Goal: Find specific page/section: Find specific page/section

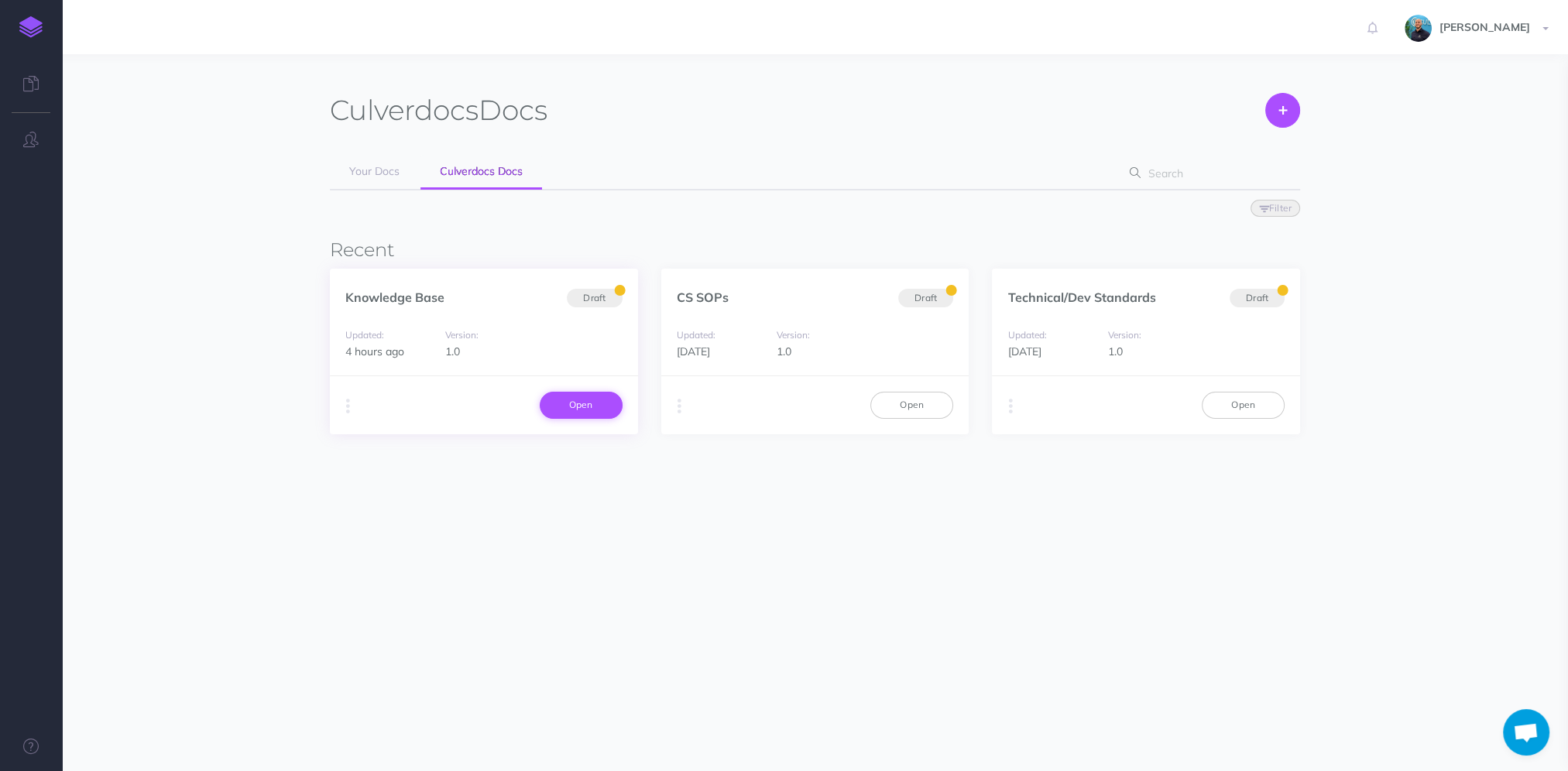
click at [576, 403] on link "Open" at bounding box center [580, 405] width 83 height 26
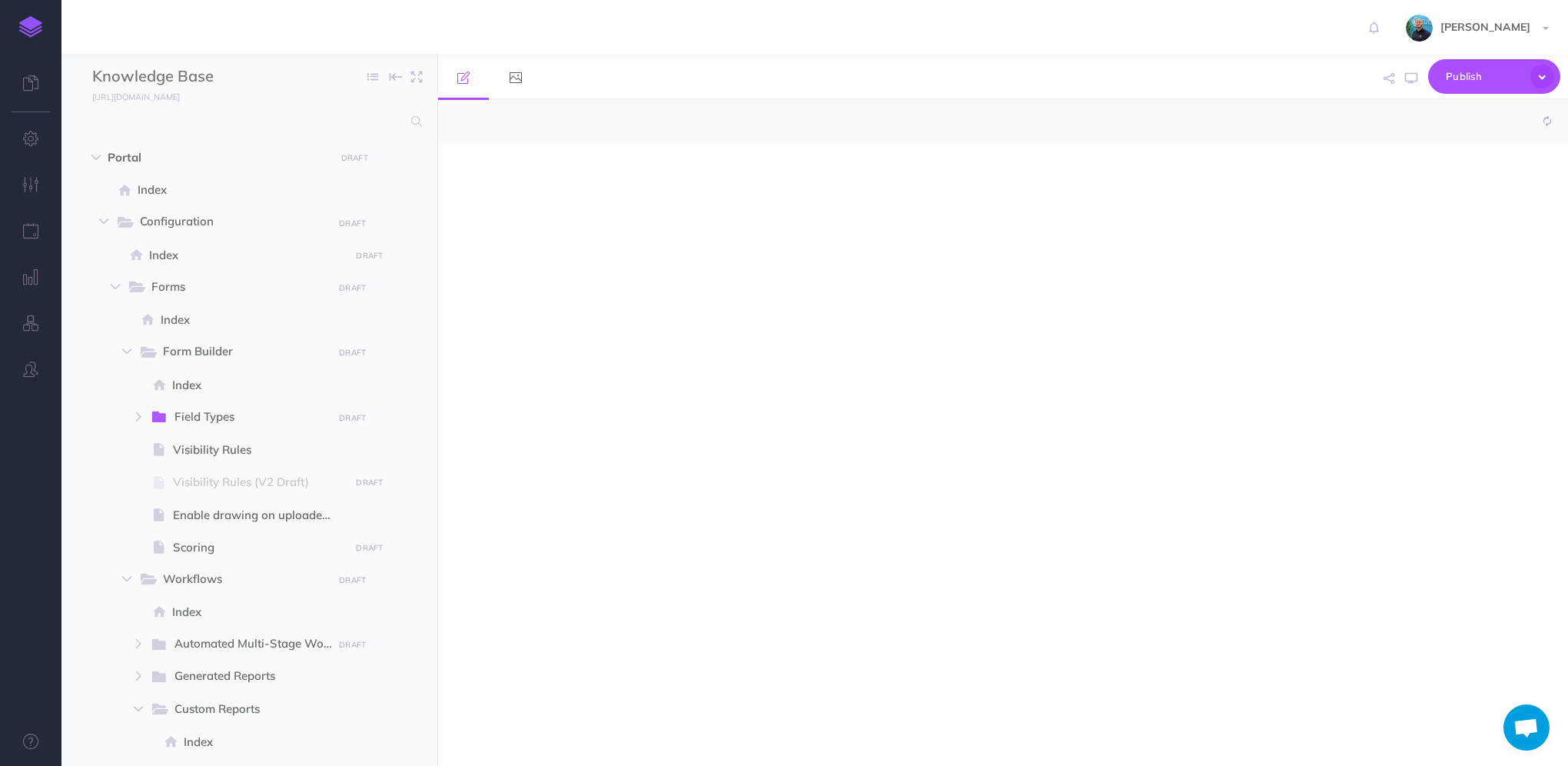
select select "null"
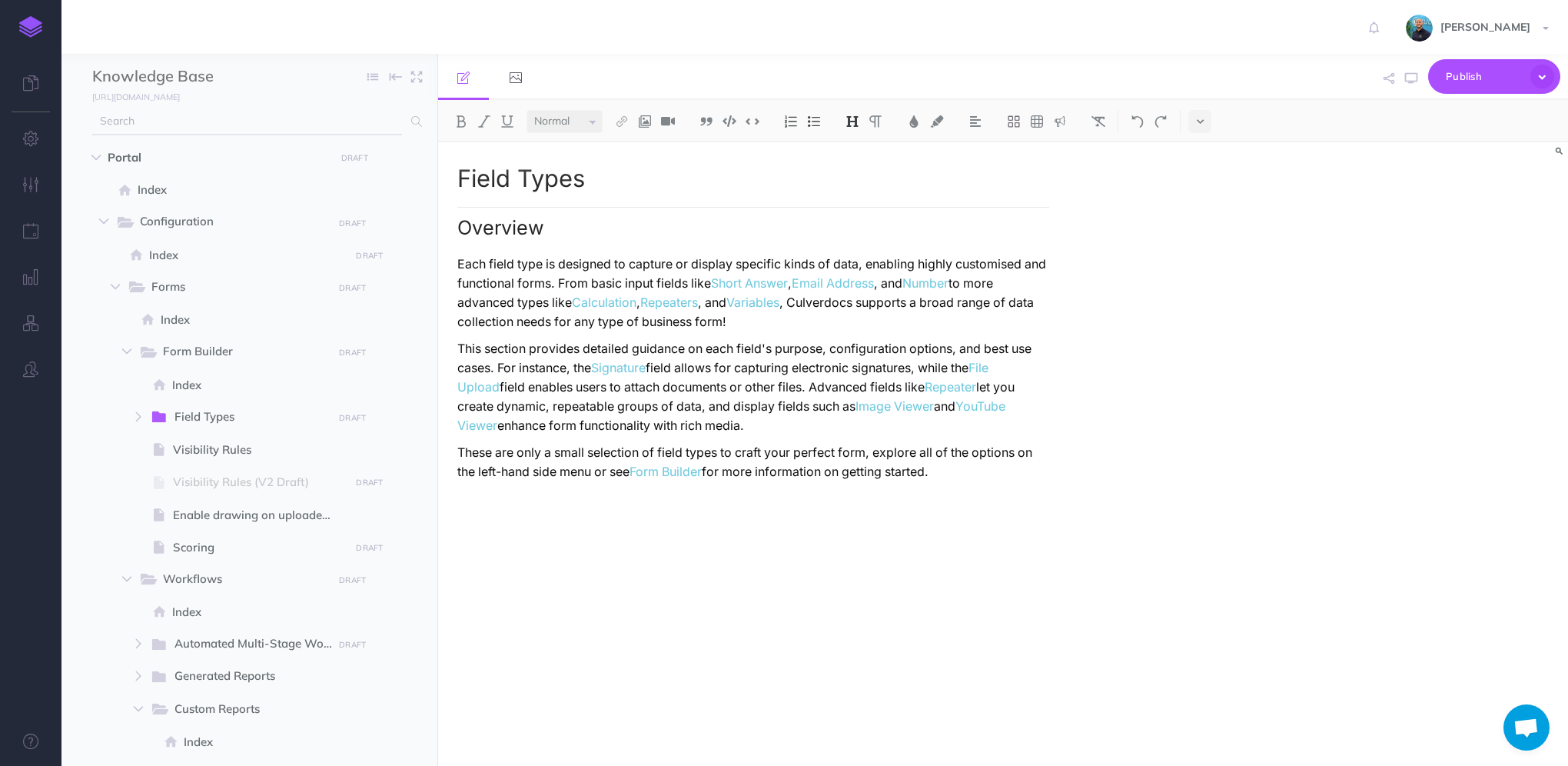
click at [360, 126] on input "text" at bounding box center [247, 121] width 310 height 28
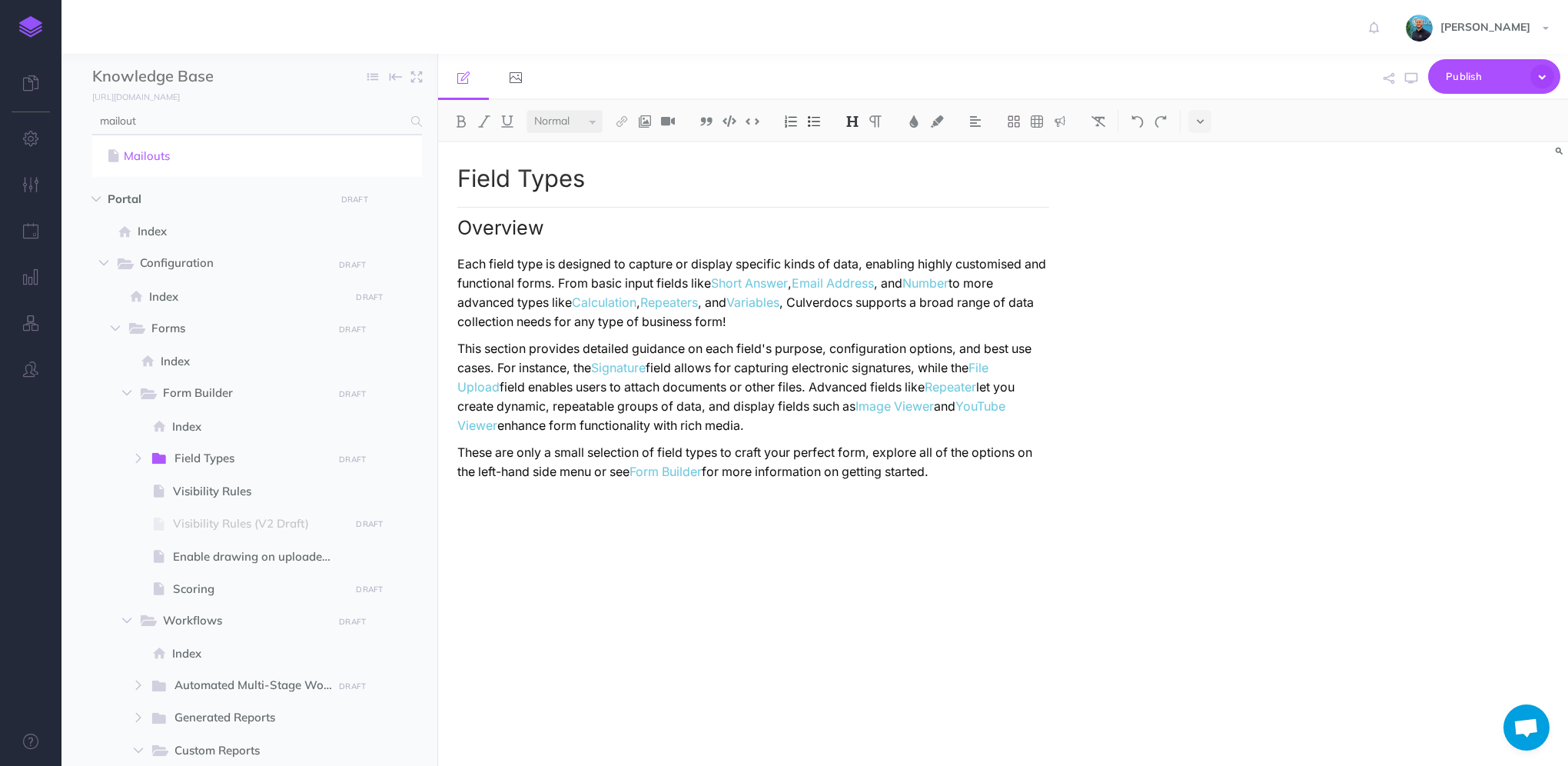
type input "mailout"
click at [297, 160] on link "Mailouts" at bounding box center [257, 156] width 307 height 18
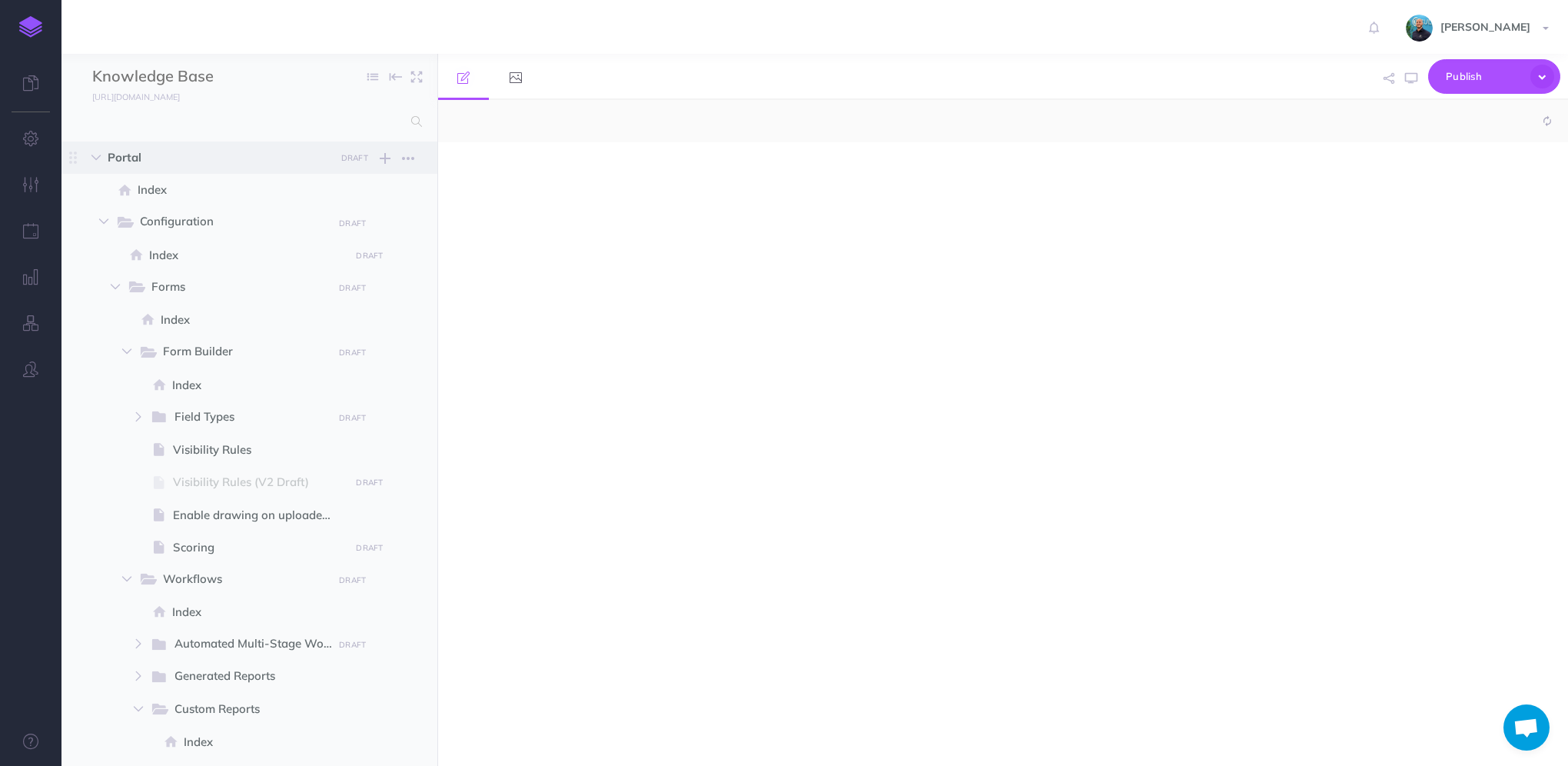
select select "null"
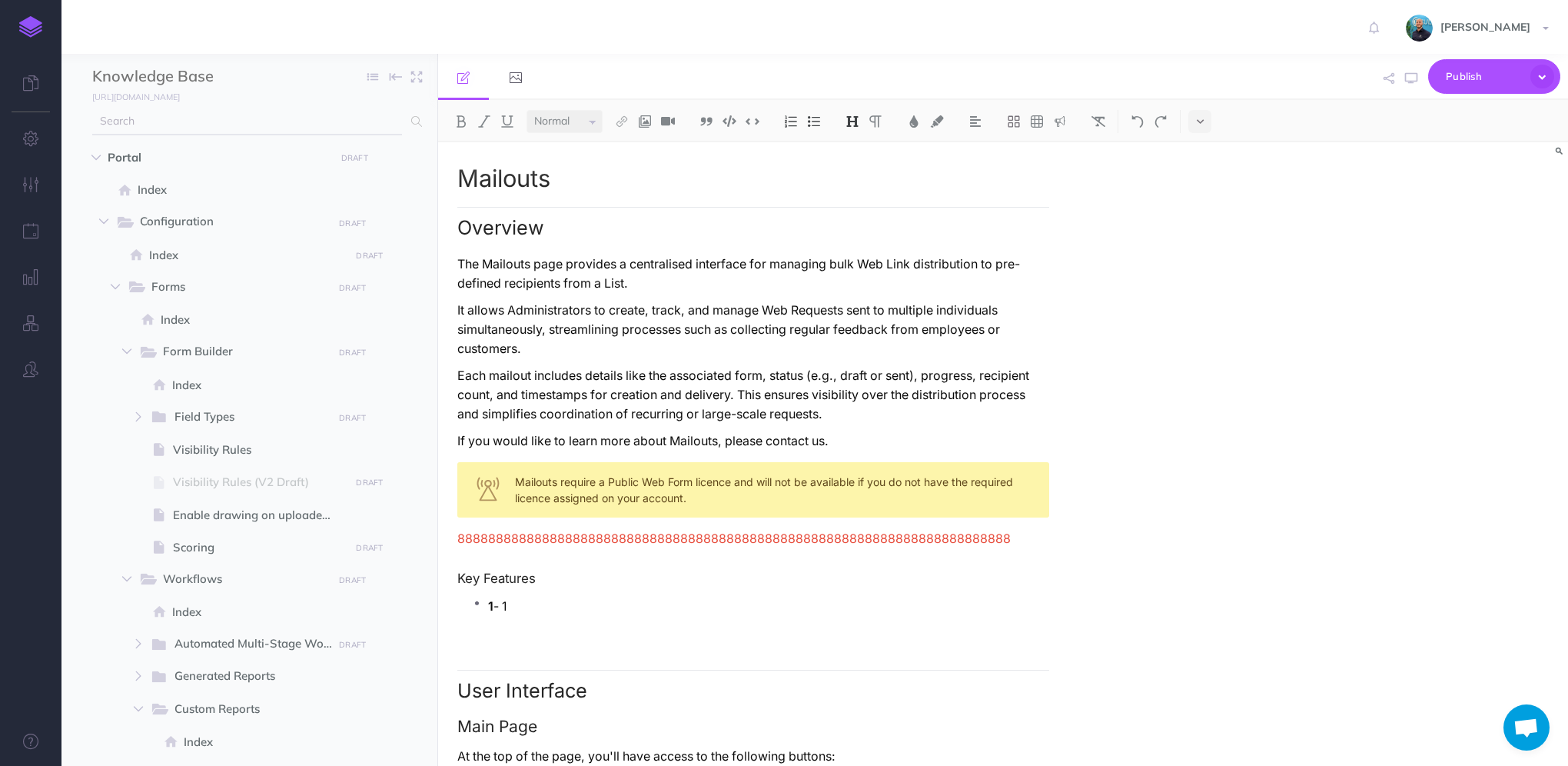
click at [358, 126] on input "text" at bounding box center [247, 121] width 310 height 28
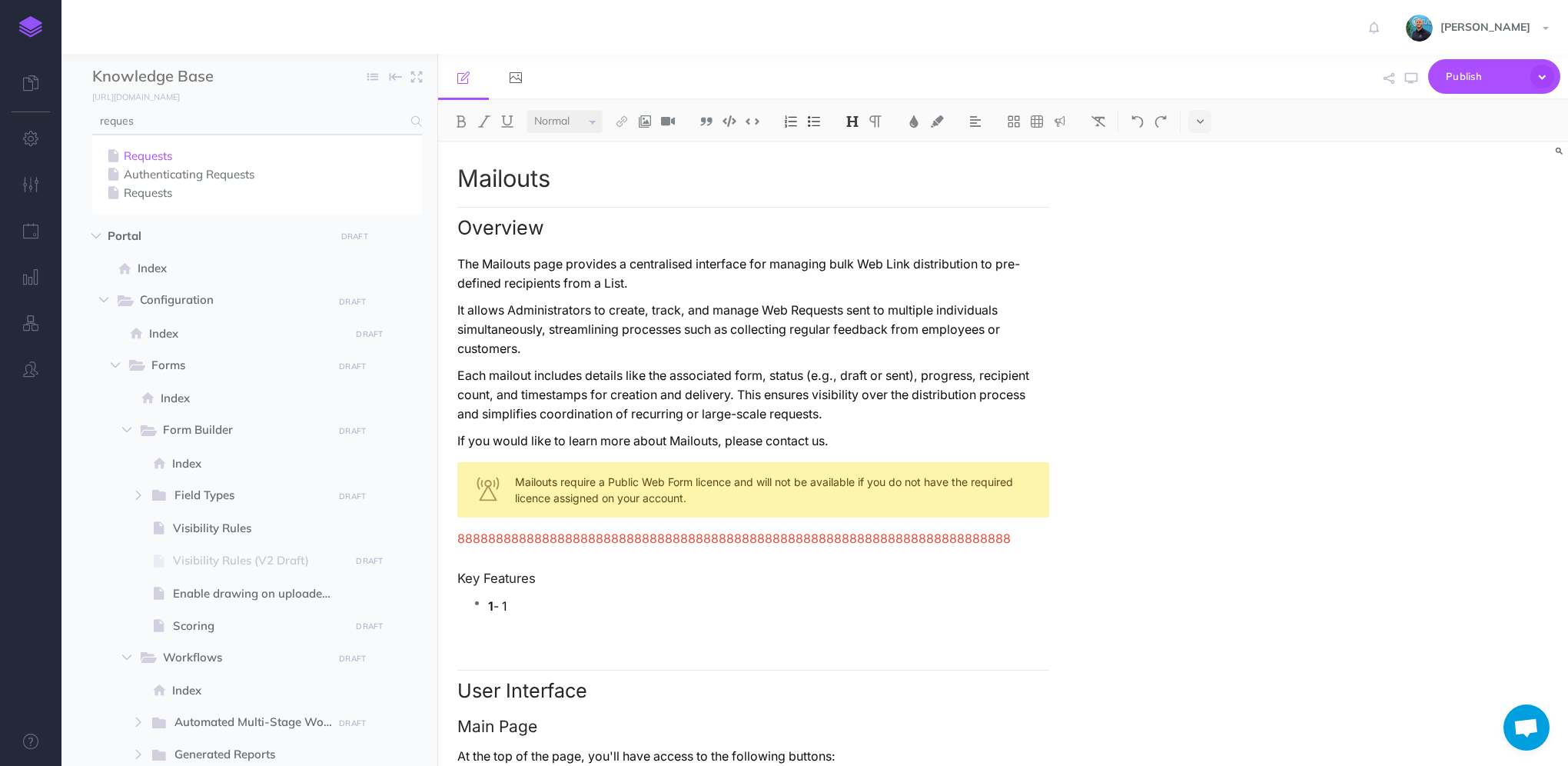
type input "reques"
click at [151, 160] on link "Requests" at bounding box center [257, 156] width 307 height 18
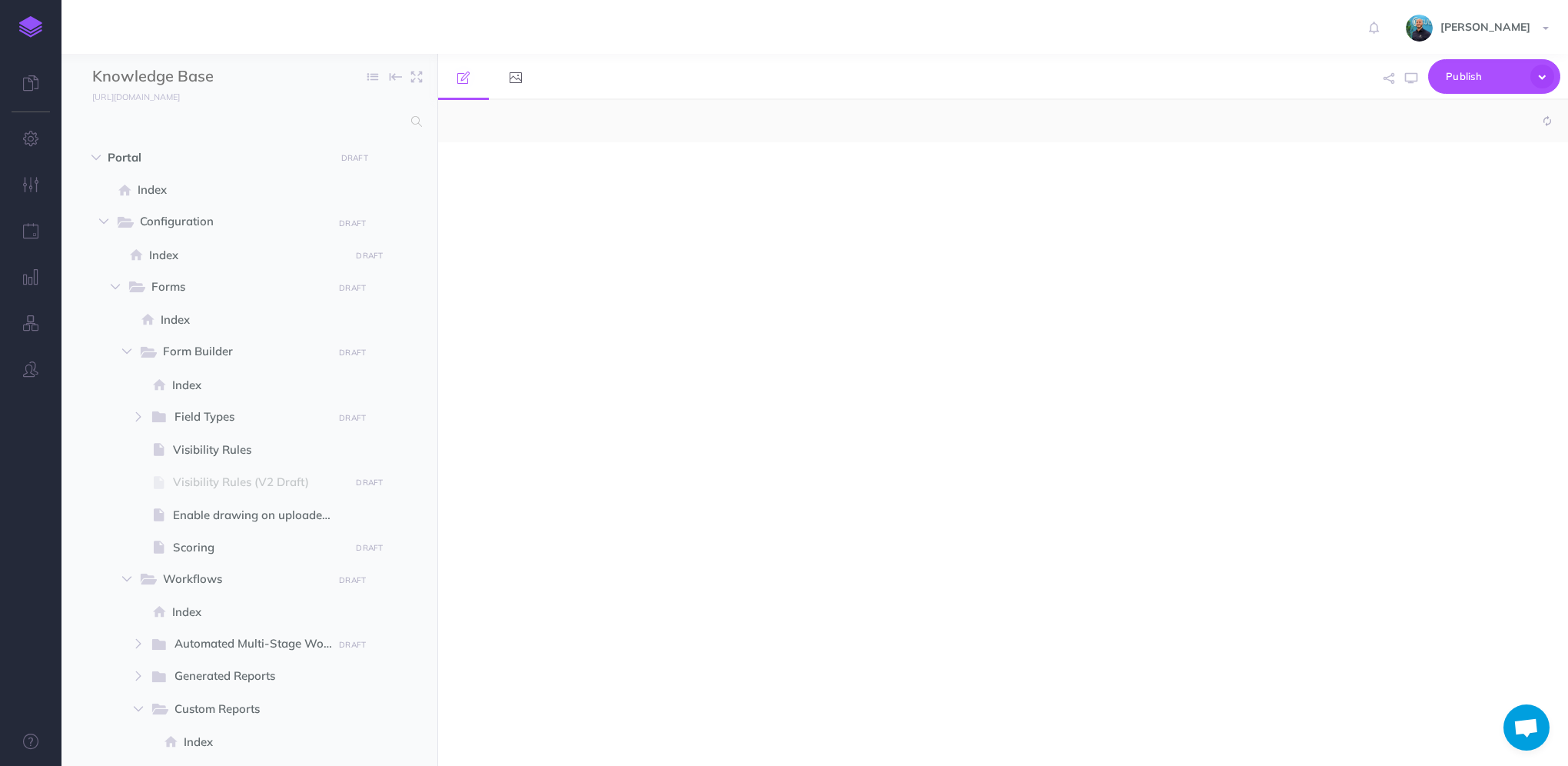
select select "null"
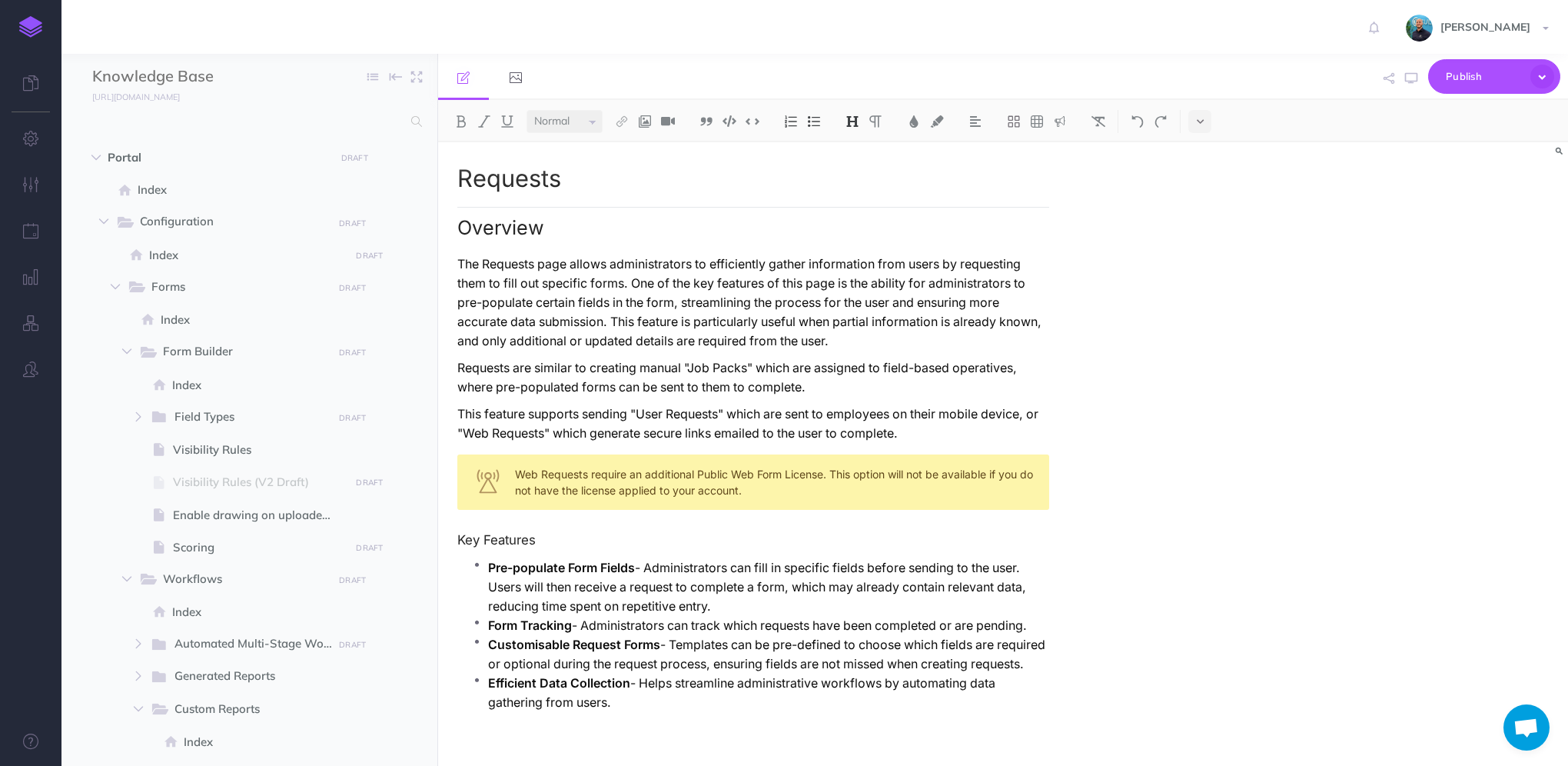
click at [35, 23] on img at bounding box center [31, 27] width 23 height 22
